Goal: Transaction & Acquisition: Book appointment/travel/reservation

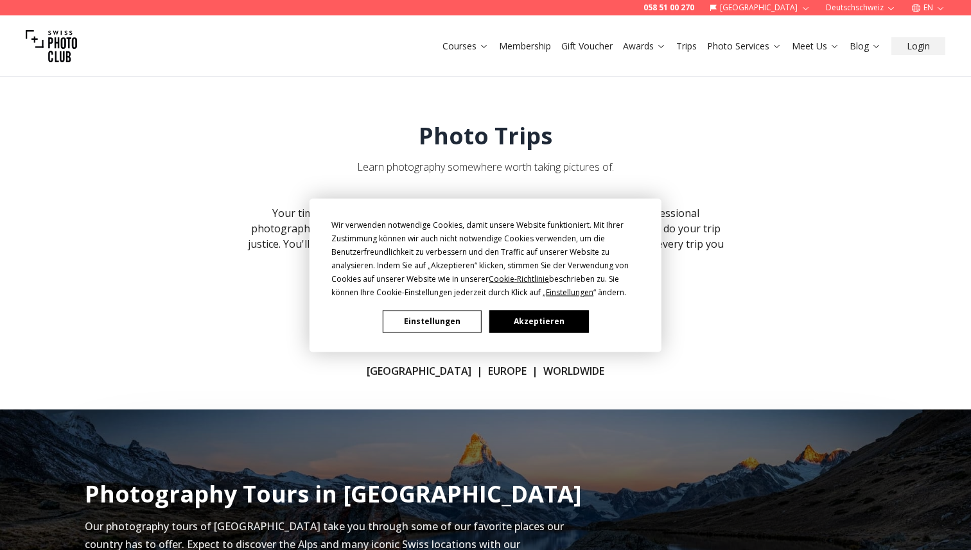
click at [556, 318] on button "Akzeptieren" at bounding box center [538, 321] width 99 height 22
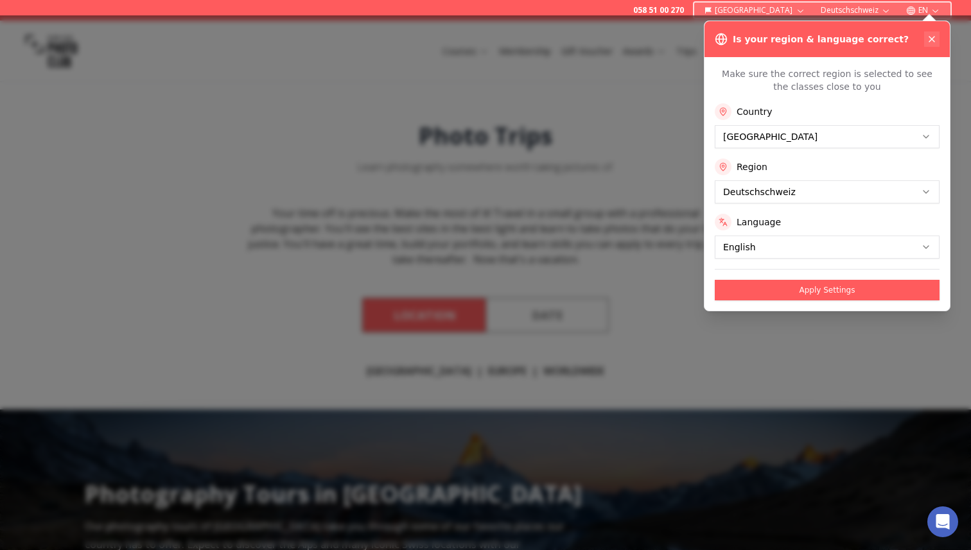
click at [935, 35] on icon at bounding box center [932, 39] width 10 height 10
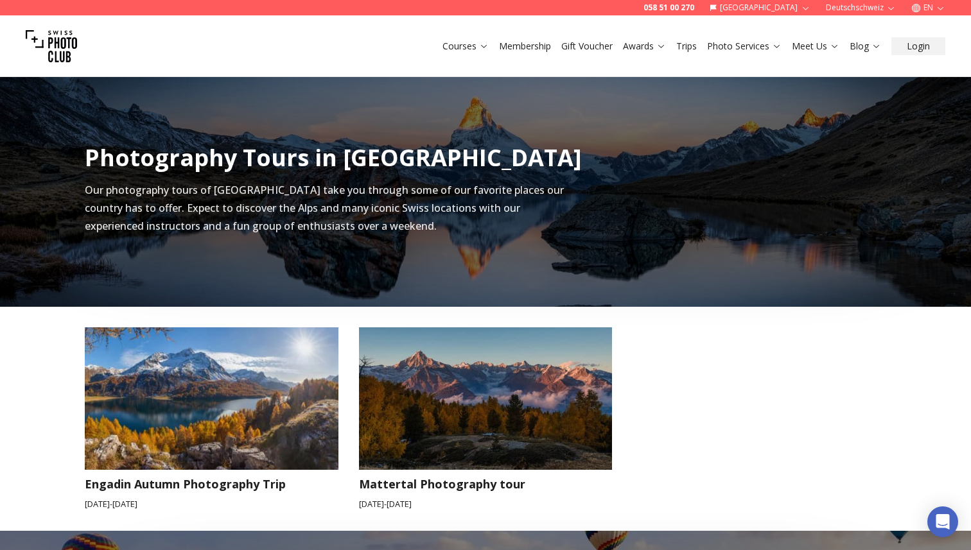
scroll to position [346, 0]
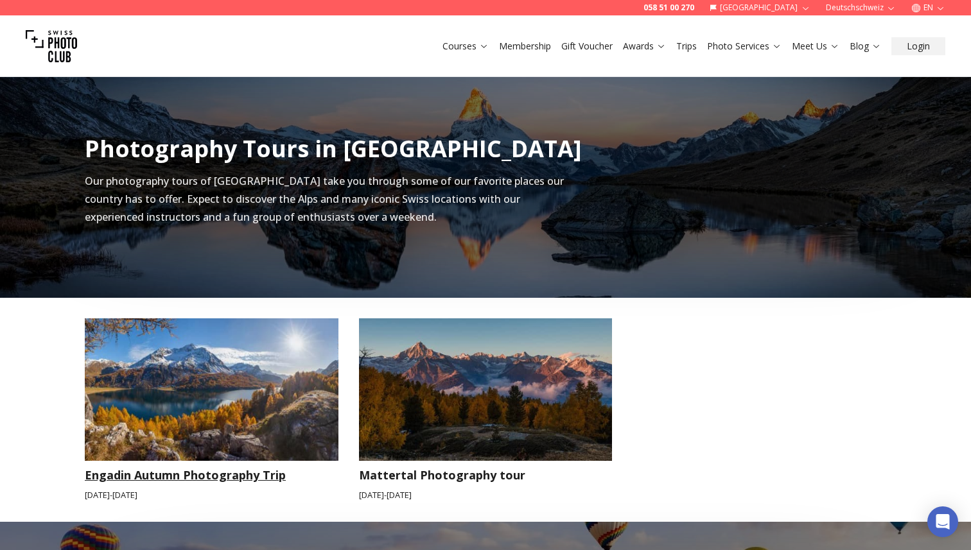
click at [250, 430] on img at bounding box center [212, 390] width 254 height 143
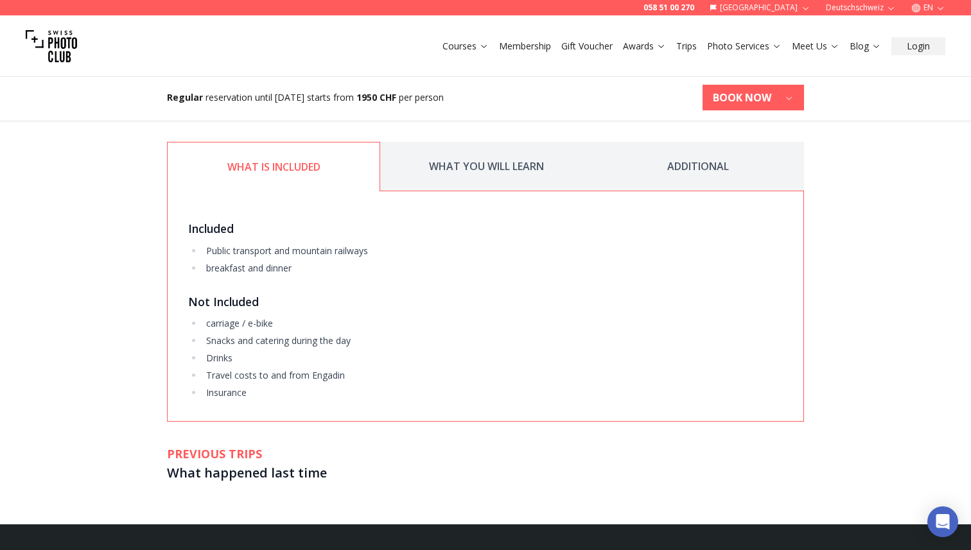
scroll to position [1628, 0]
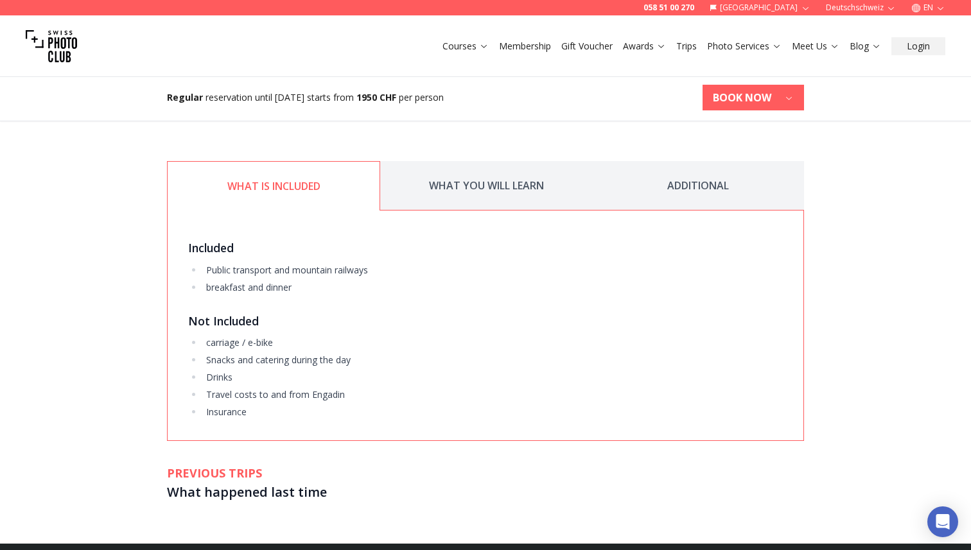
click at [509, 187] on button "WHAT YOU WILL LEARN" at bounding box center [486, 185] width 212 height 49
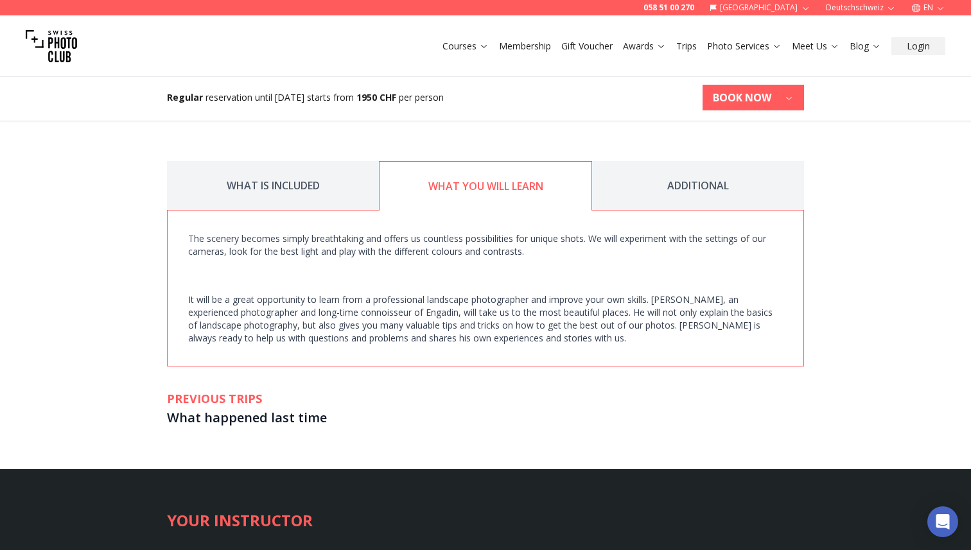
click at [656, 178] on button "ADDITIONAL" at bounding box center [698, 185] width 212 height 49
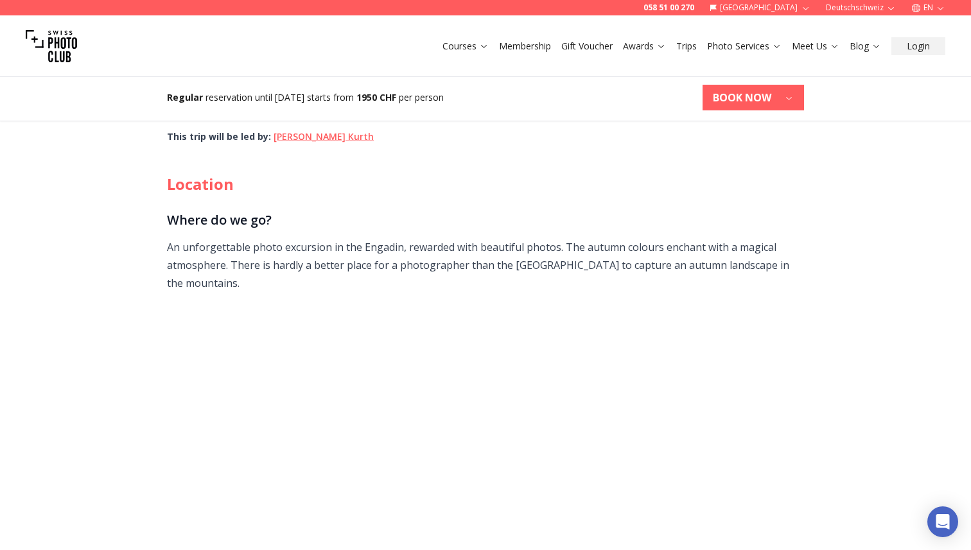
scroll to position [376, 0]
